Goal: Browse casually

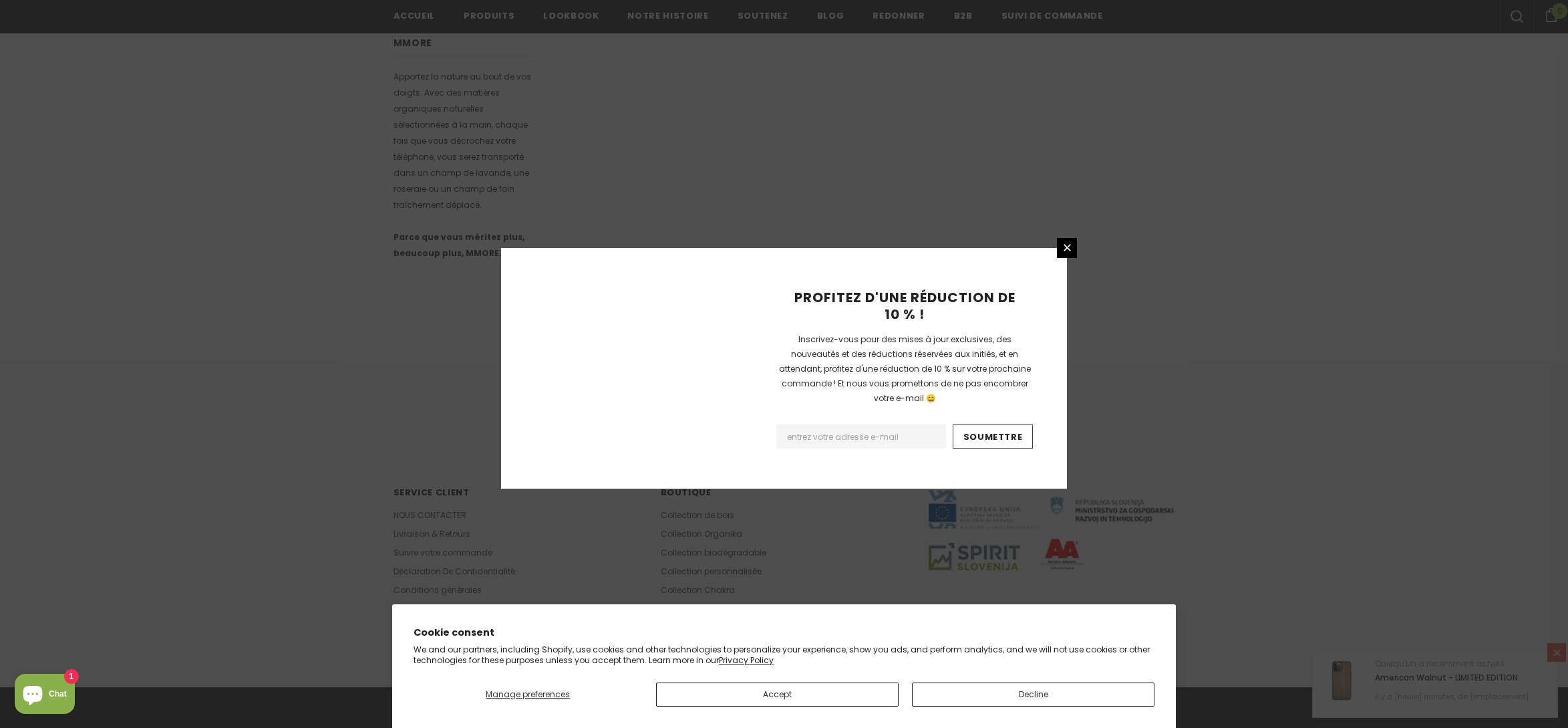
scroll to position [674, 0]
